Goal: Information Seeking & Learning: Learn about a topic

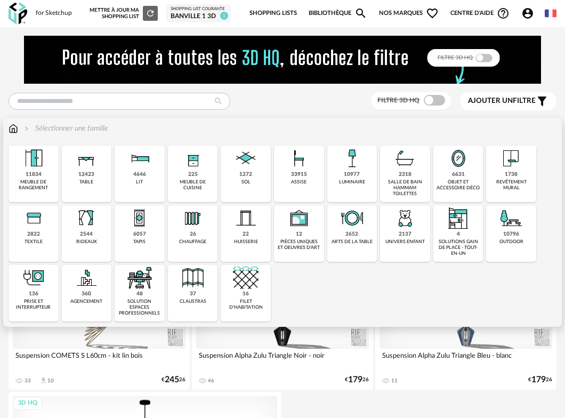
click at [39, 171] on div "11834" at bounding box center [34, 174] width 16 height 7
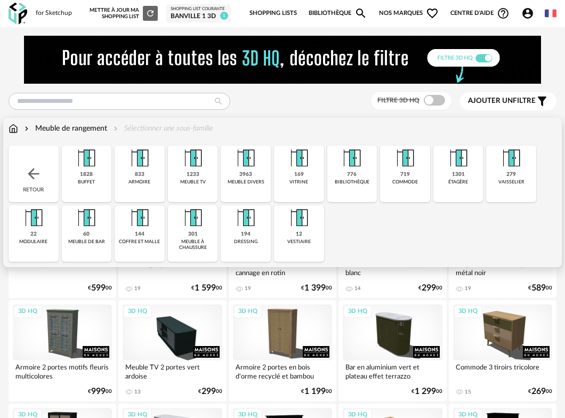
click at [17, 128] on img at bounding box center [14, 128] width 10 height 11
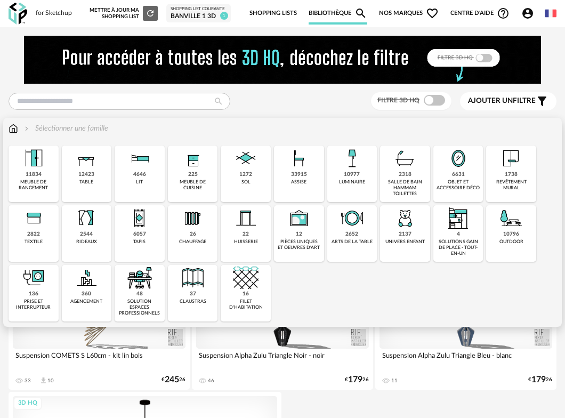
click at [34, 166] on img at bounding box center [34, 158] width 26 height 26
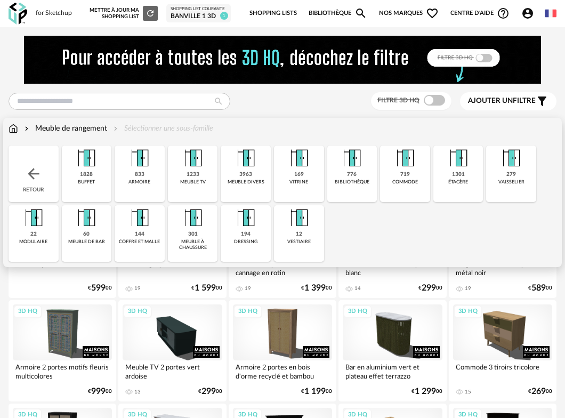
click at [140, 167] on img at bounding box center [140, 158] width 26 height 26
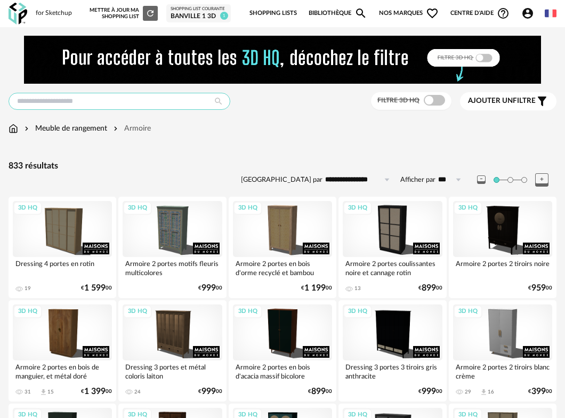
click at [52, 101] on input "text" at bounding box center [120, 101] width 222 height 17
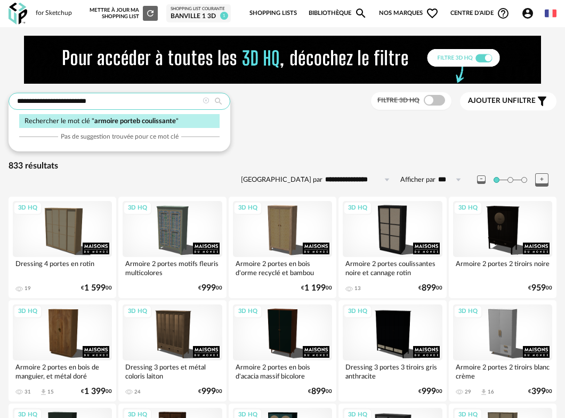
type input "**********"
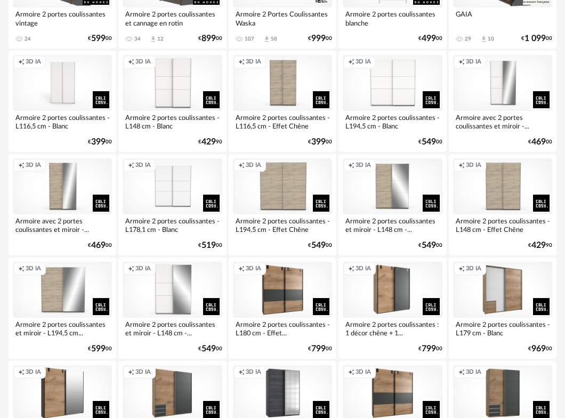
scroll to position [346, 0]
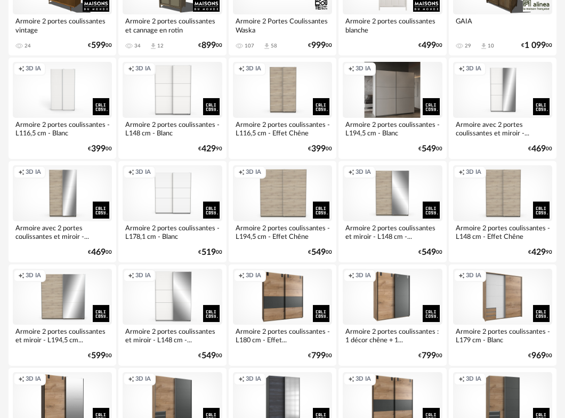
click at [387, 94] on div "Creation icon 3D IA" at bounding box center [391, 90] width 99 height 56
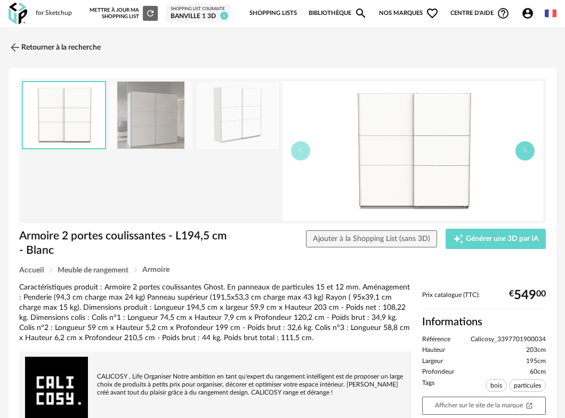
click at [528, 147] on button "button" at bounding box center [524, 150] width 19 height 19
click at [17, 45] on img at bounding box center [13, 46] width 15 height 15
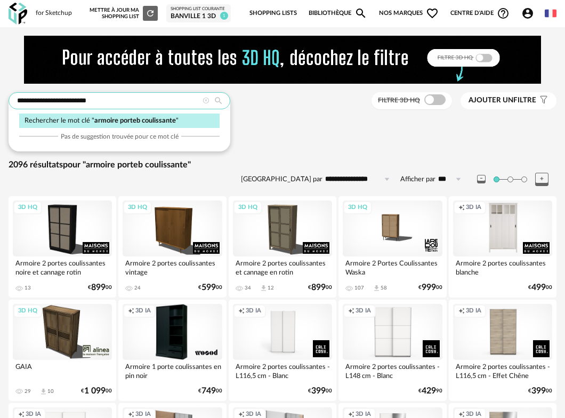
click at [123, 98] on input "**********" at bounding box center [120, 100] width 222 height 17
drag, startPoint x: 123, startPoint y: 98, endPoint x: 29, endPoint y: 100, distance: 94.3
click at [29, 100] on input "**********" at bounding box center [120, 100] width 222 height 17
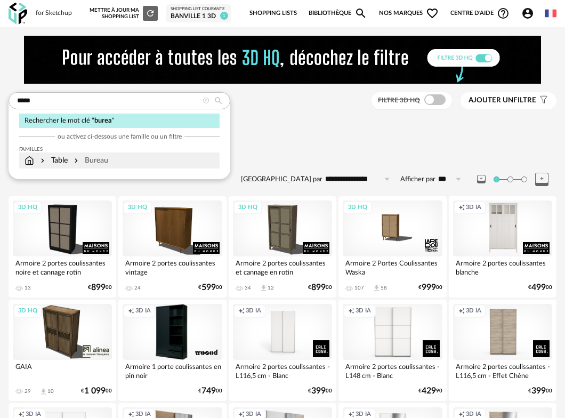
click at [34, 159] on div "Table Bureau" at bounding box center [67, 160] width 84 height 11
type input "**********"
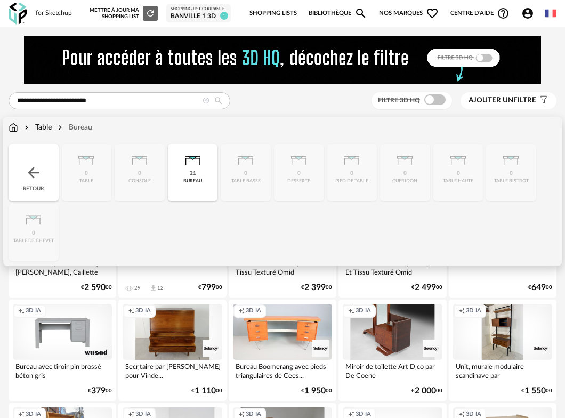
click at [187, 174] on div "21 bureau" at bounding box center [193, 172] width 50 height 56
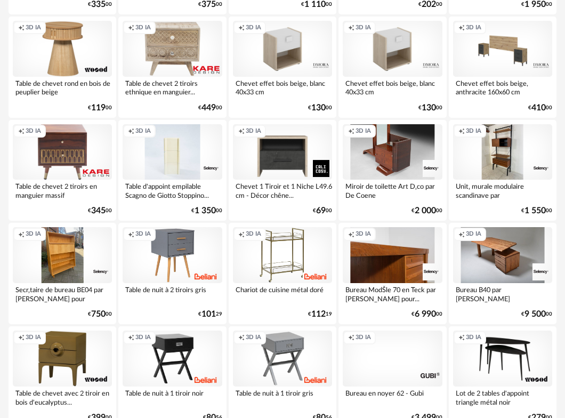
scroll to position [1911, 0]
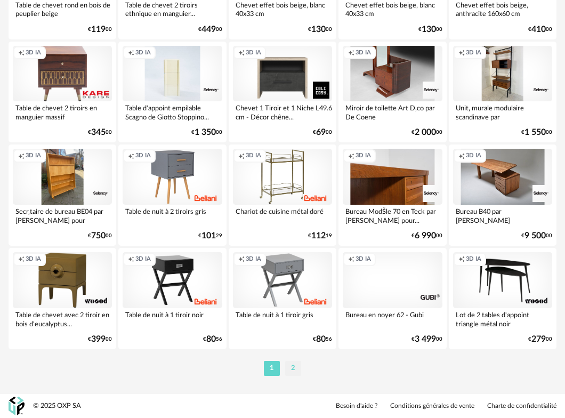
click at [288, 369] on li "2" at bounding box center [293, 368] width 16 height 15
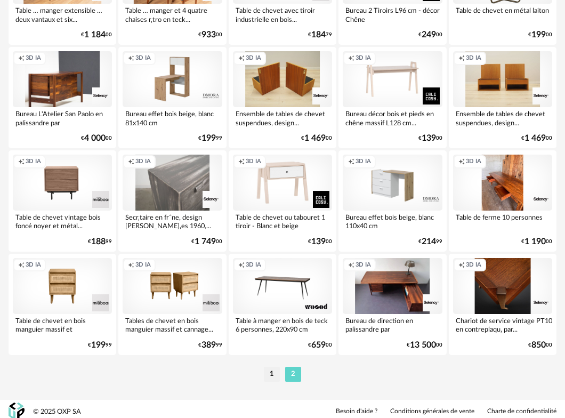
scroll to position [259, 0]
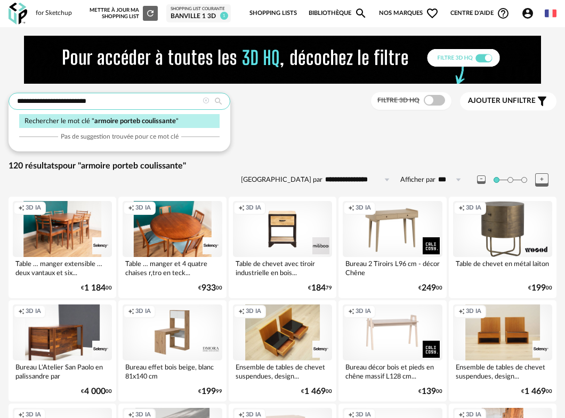
click at [115, 101] on input "**********" at bounding box center [120, 101] width 222 height 17
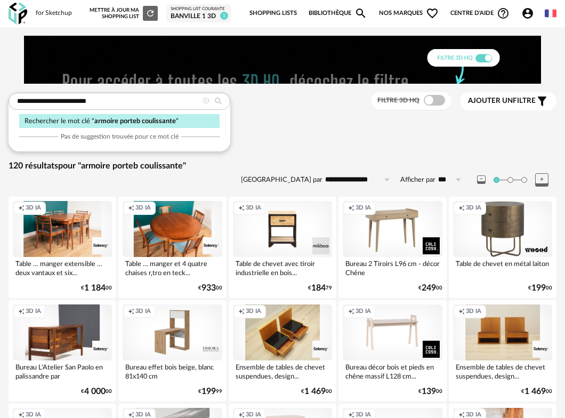
click at [323, 127] on div "Table Sélectionner une sous-famille" at bounding box center [283, 128] width 548 height 11
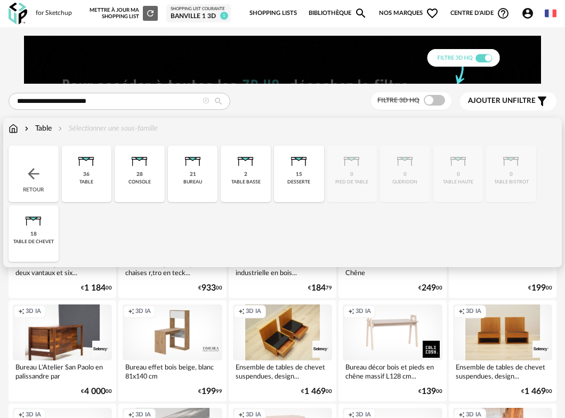
click at [14, 133] on img at bounding box center [14, 128] width 10 height 11
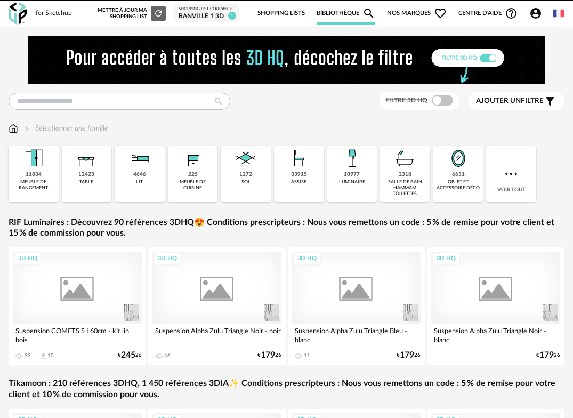
click at [14, 125] on img at bounding box center [14, 128] width 10 height 11
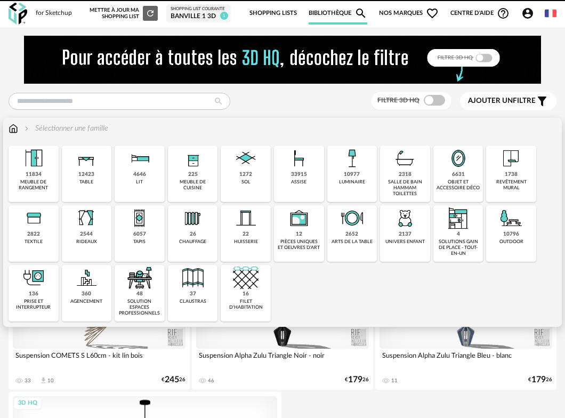
click at [295, 161] on img at bounding box center [299, 158] width 26 height 26
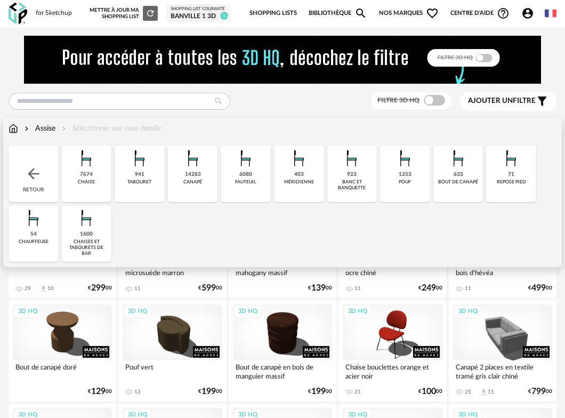
click at [247, 163] on img at bounding box center [246, 158] width 26 height 26
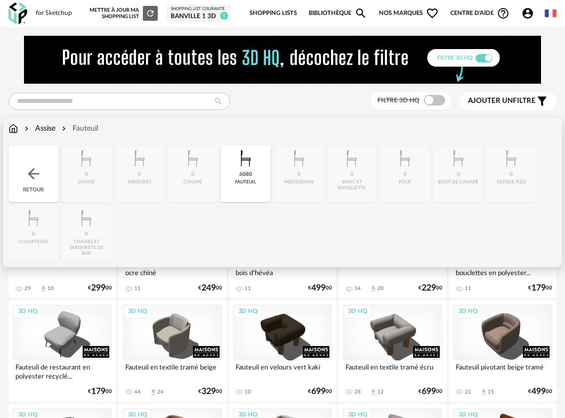
click at [32, 164] on div "Retour" at bounding box center [34, 173] width 50 height 56
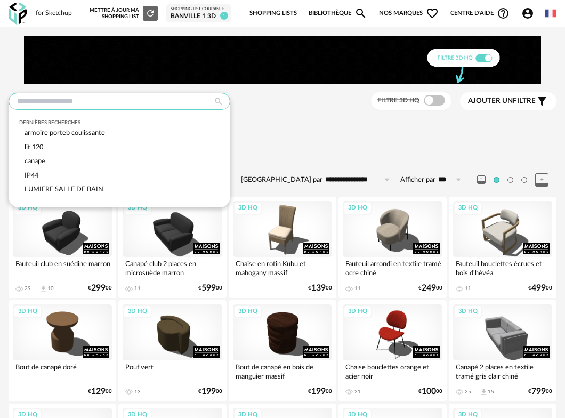
click at [47, 97] on input "text" at bounding box center [120, 101] width 222 height 17
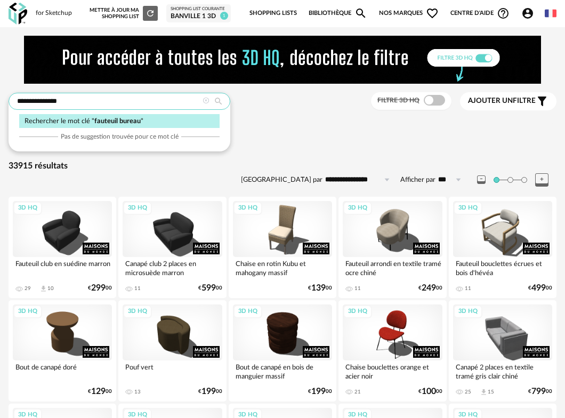
type input "**********"
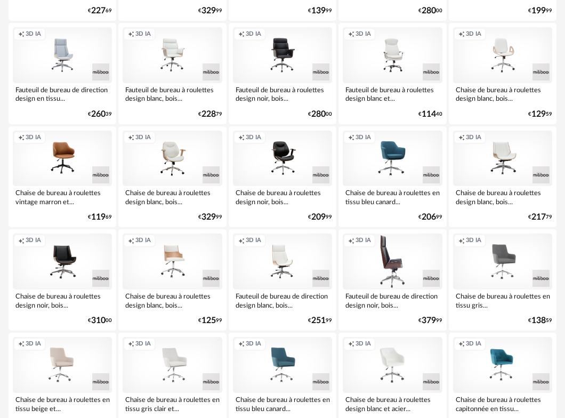
scroll to position [1235, 0]
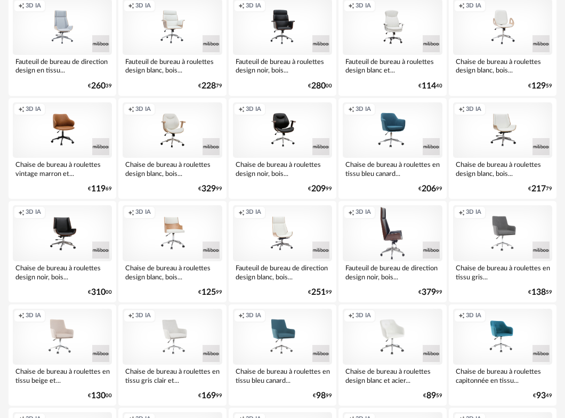
click at [389, 233] on div "Creation icon 3D IA" at bounding box center [391, 233] width 99 height 56
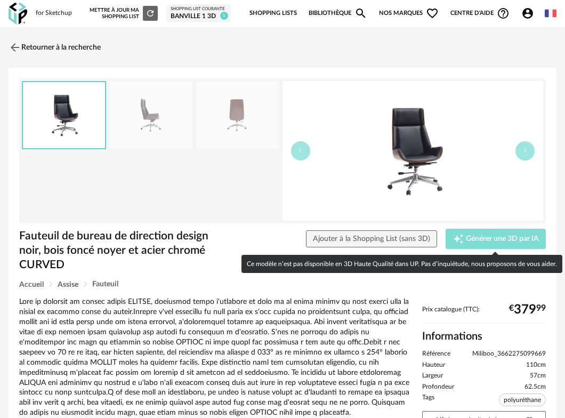
click at [503, 236] on span "Générer une 3D par IA" at bounding box center [502, 238] width 73 height 7
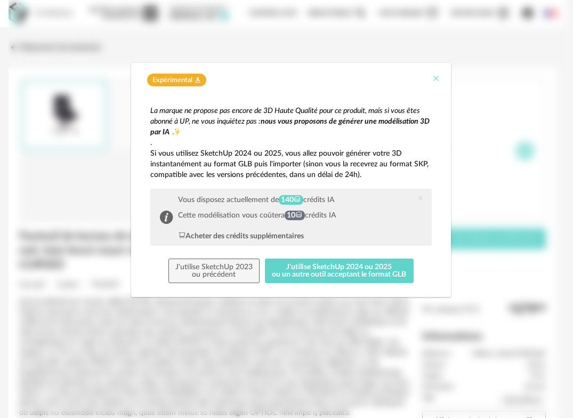
click at [436, 77] on icon "Close" at bounding box center [435, 78] width 9 height 9
